Goal: Task Accomplishment & Management: Complete application form

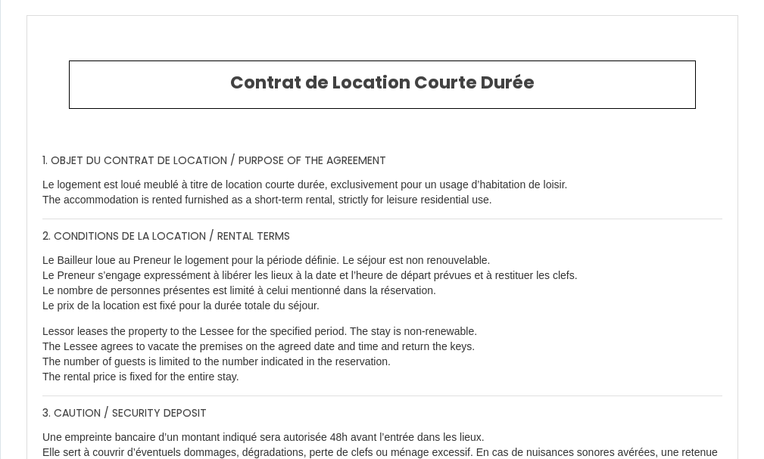
select select "RE"
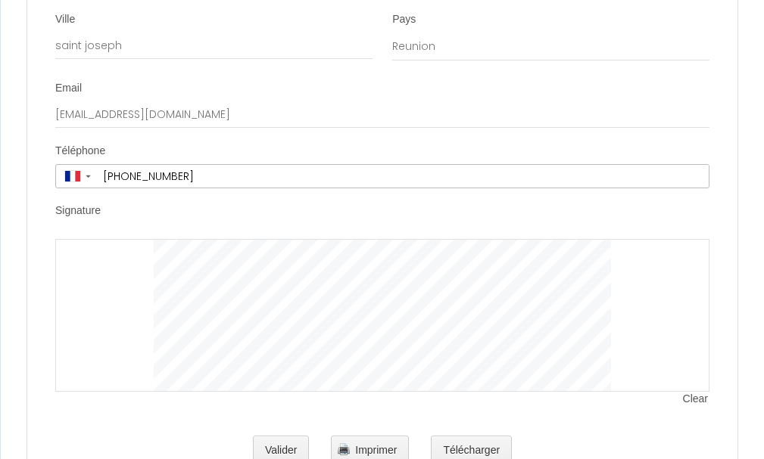
scroll to position [4071, 0]
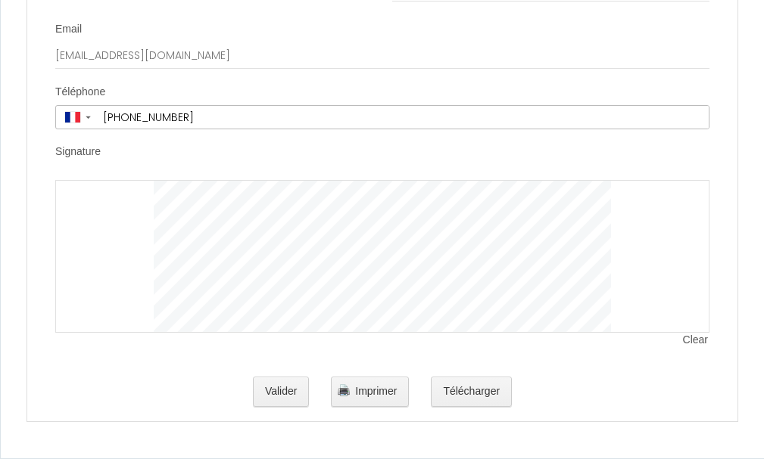
click at [87, 151] on label "Signature" at bounding box center [77, 152] width 45 height 15
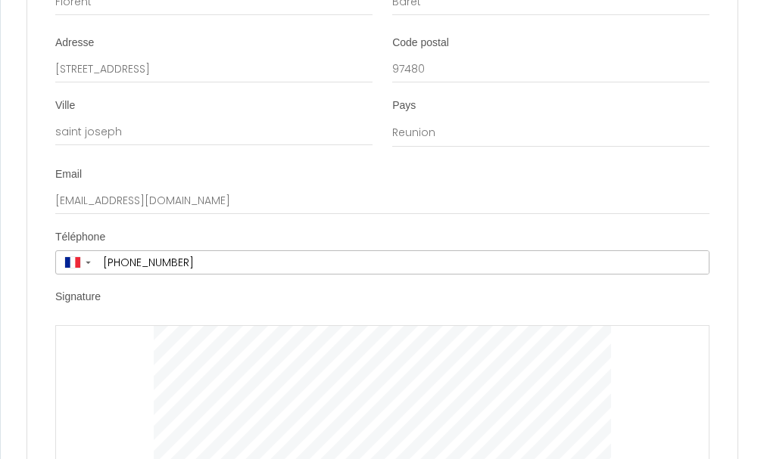
scroll to position [3919, 0]
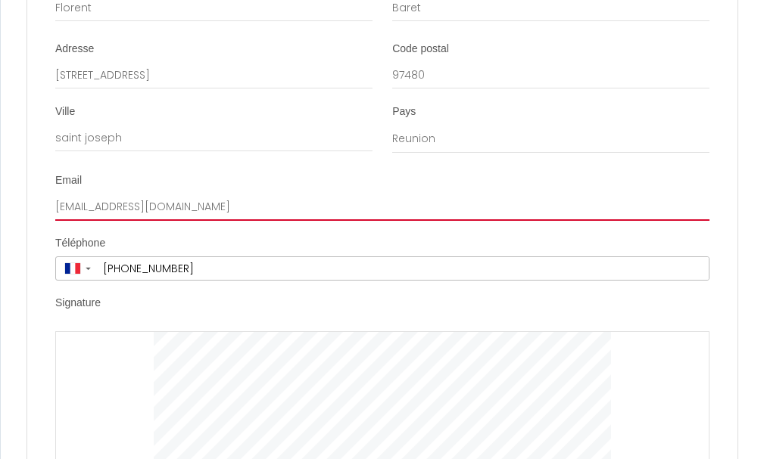
click at [240, 203] on input "[EMAIL_ADDRESS][DOMAIN_NAME]" at bounding box center [382, 207] width 654 height 27
click at [244, 210] on input "[EMAIL_ADDRESS][DOMAIN_NAME]" at bounding box center [382, 207] width 654 height 27
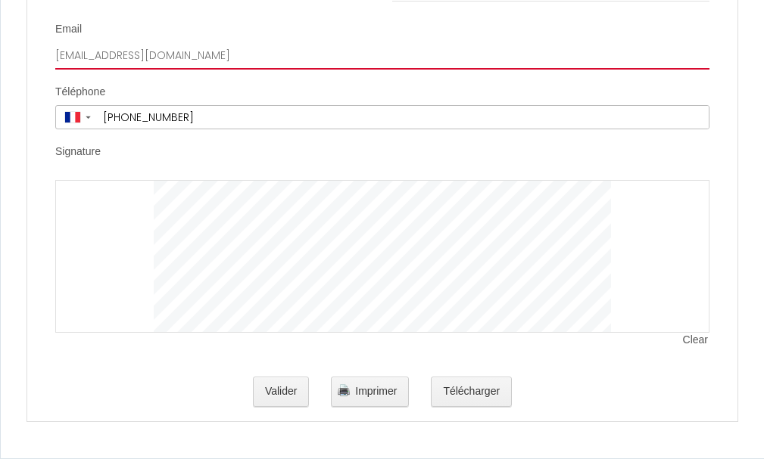
scroll to position [3995, 0]
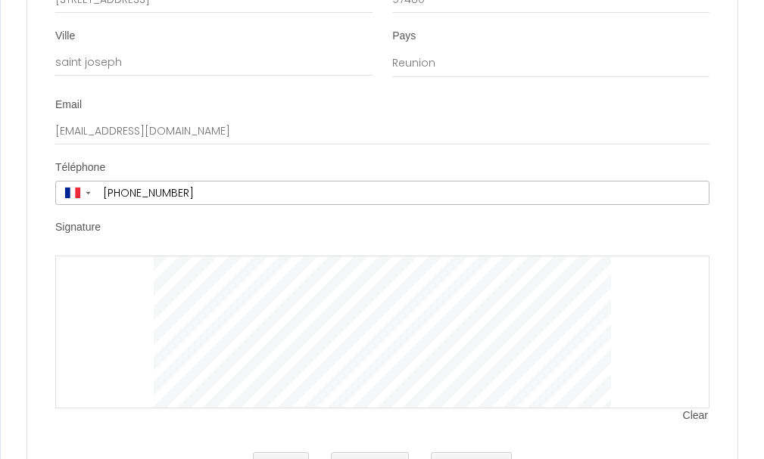
click at [241, 254] on li "Signature Clear" at bounding box center [382, 329] width 708 height 219
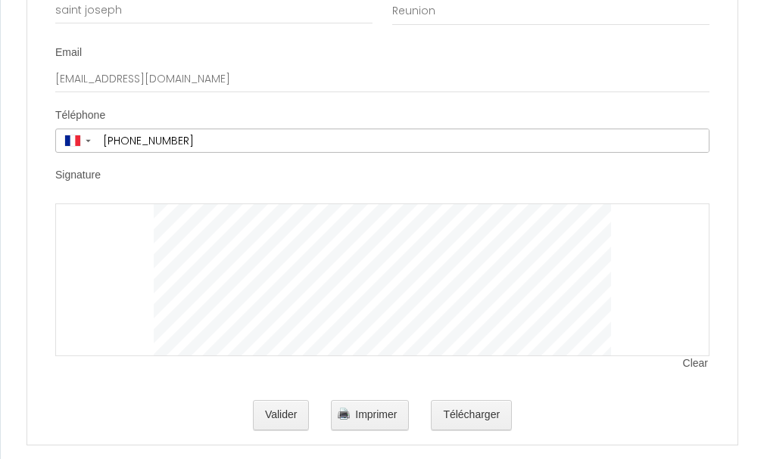
scroll to position [4071, 0]
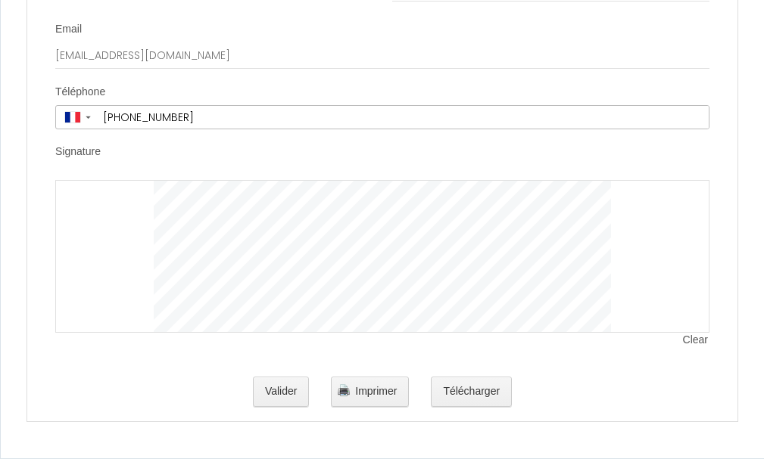
click at [123, 205] on div at bounding box center [382, 256] width 654 height 153
click at [692, 341] on span "Clear" at bounding box center [696, 340] width 26 height 15
click at [690, 342] on span "Clear" at bounding box center [696, 340] width 26 height 15
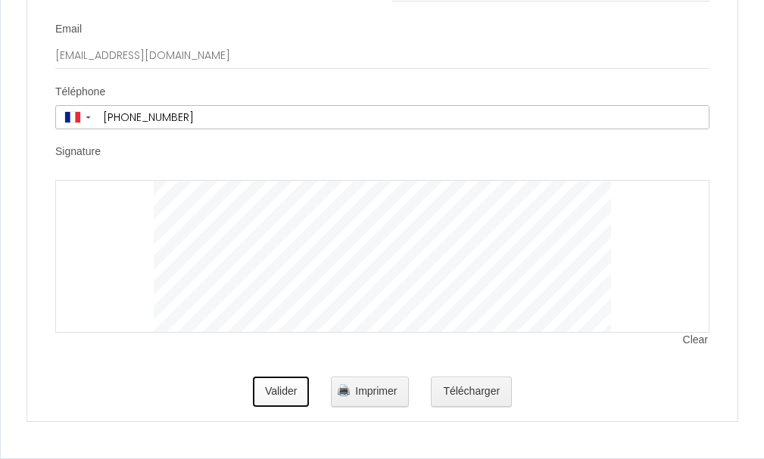
click at [286, 397] on button "Valider" at bounding box center [281, 392] width 57 height 30
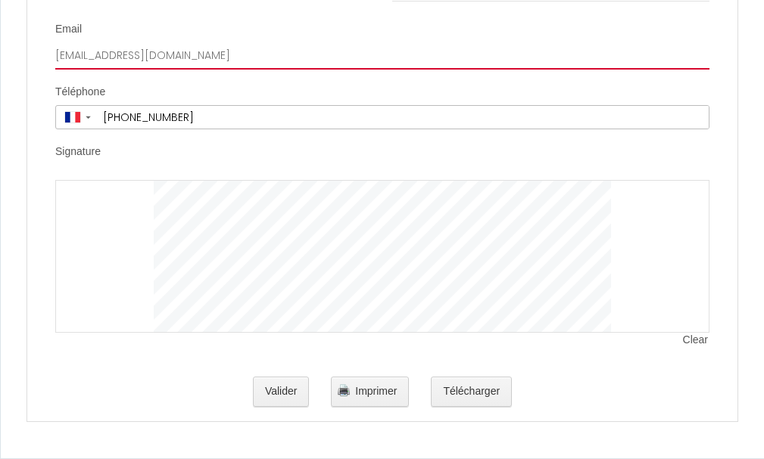
click at [238, 49] on input "[EMAIL_ADDRESS][DOMAIN_NAME]" at bounding box center [382, 55] width 654 height 27
drag, startPoint x: 238, startPoint y: 49, endPoint x: 0, endPoint y: 60, distance: 238.7
type input "f"
type input "[EMAIL_ADDRESS][DOMAIN_NAME]"
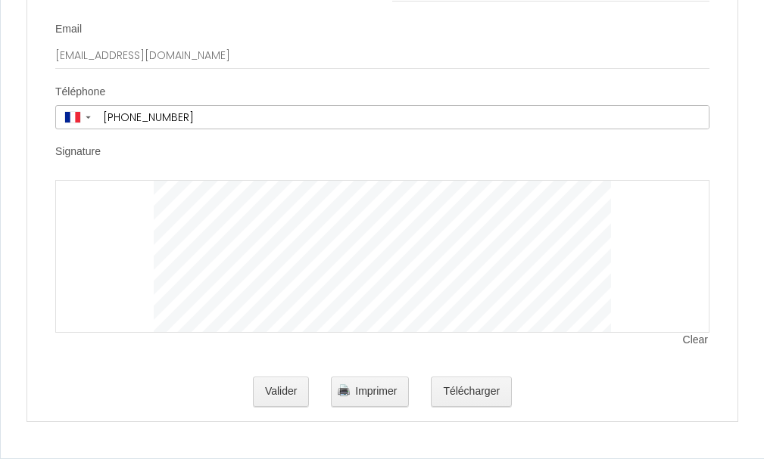
type input "19, ALLÉE DES ABEILLES"
type input "SAINT-JOSEPH"
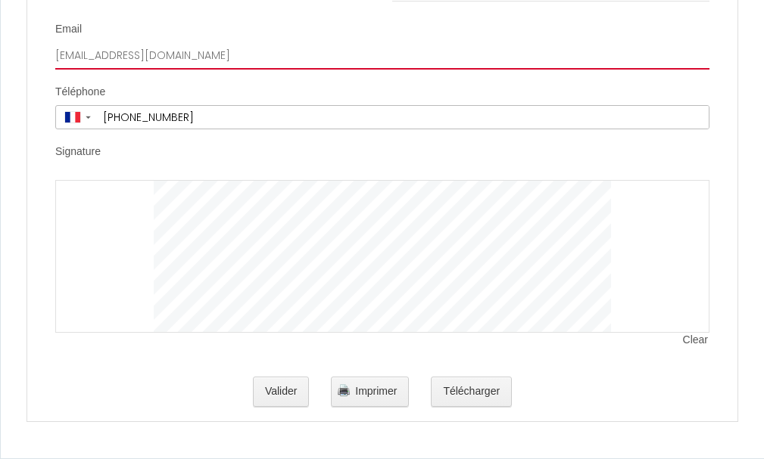
type input "[PHONE_NUMBER]"
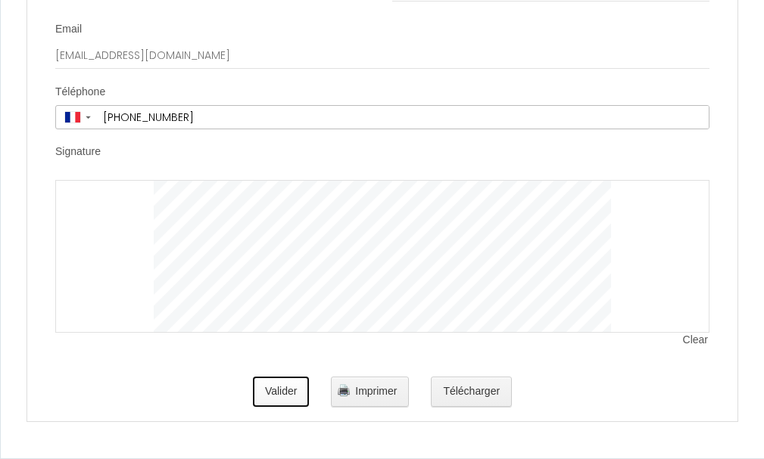
click at [301, 391] on button "Valider" at bounding box center [281, 392] width 57 height 30
click at [370, 397] on button "Imprimer" at bounding box center [370, 392] width 78 height 30
click at [275, 396] on button "Valider" at bounding box center [281, 392] width 57 height 30
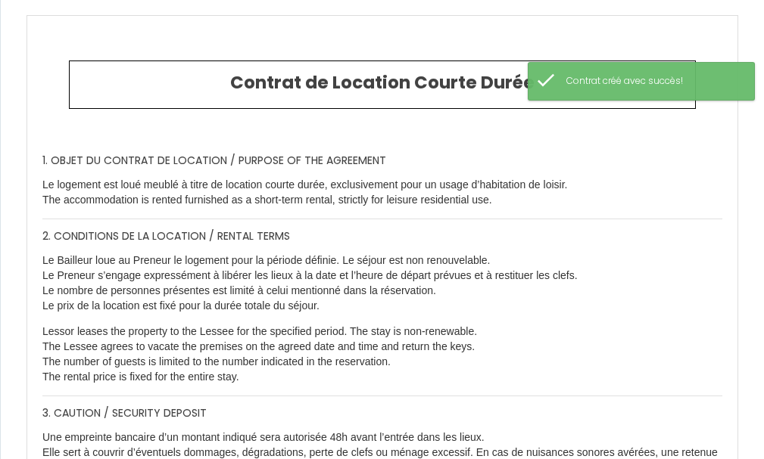
type input "110"
type input "251.1"
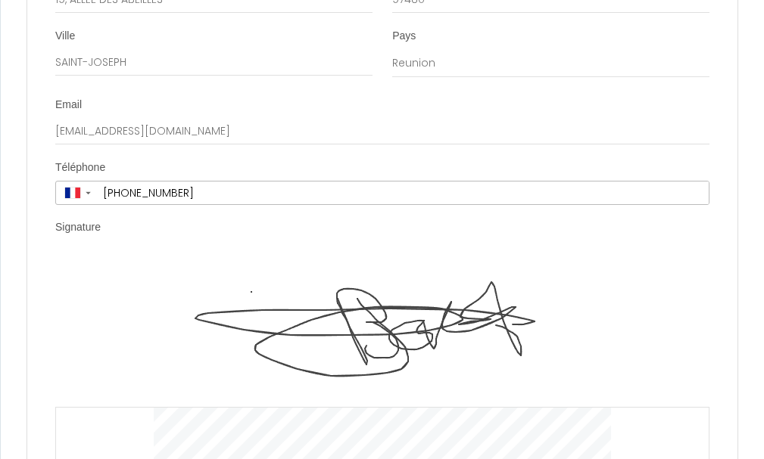
scroll to position [4222, 0]
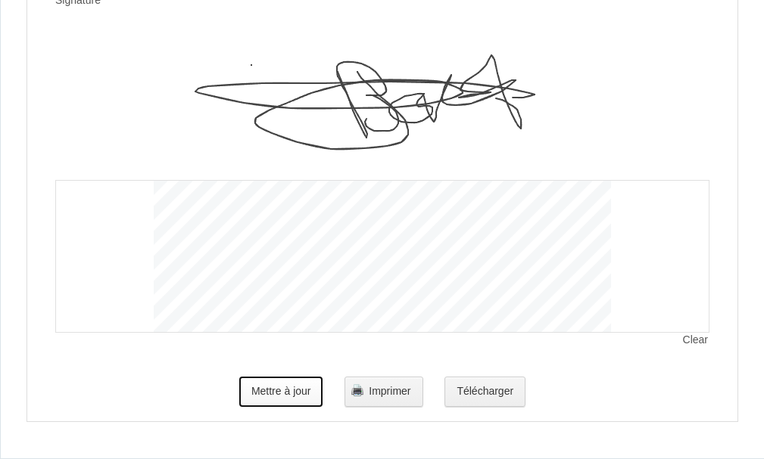
click at [303, 394] on button "Mettre à jour" at bounding box center [281, 392] width 84 height 30
click at [306, 400] on button "Mettre à jour" at bounding box center [281, 392] width 84 height 30
click at [307, 396] on button "Mettre à jour" at bounding box center [281, 392] width 84 height 30
click at [484, 396] on button "Télécharger" at bounding box center [484, 392] width 81 height 30
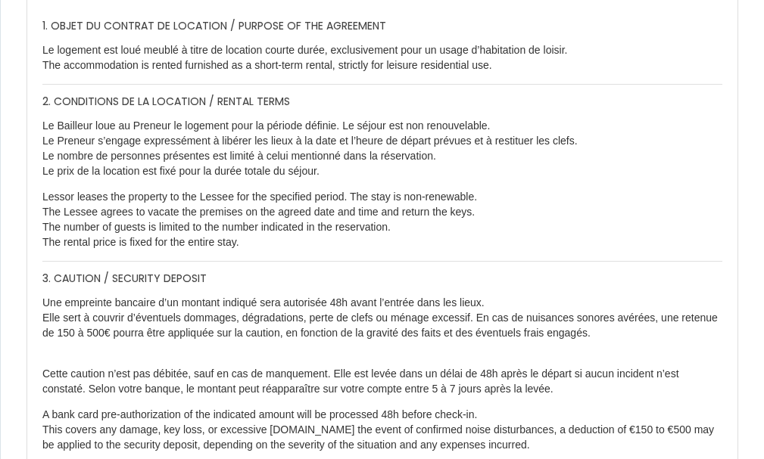
scroll to position [0, 0]
